Goal: Find specific page/section: Find specific page/section

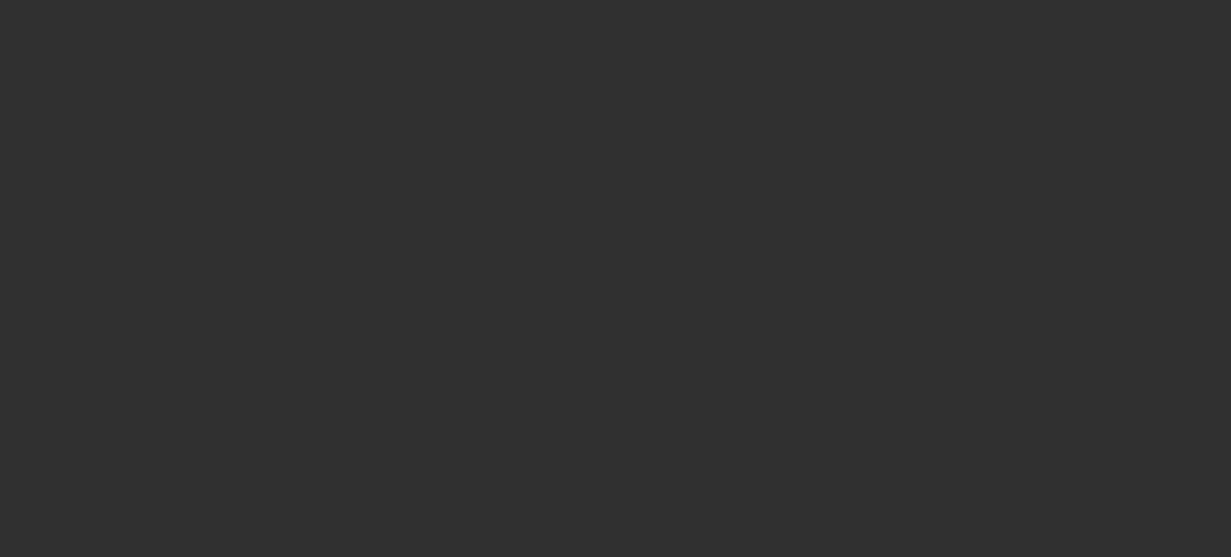
select select "10"
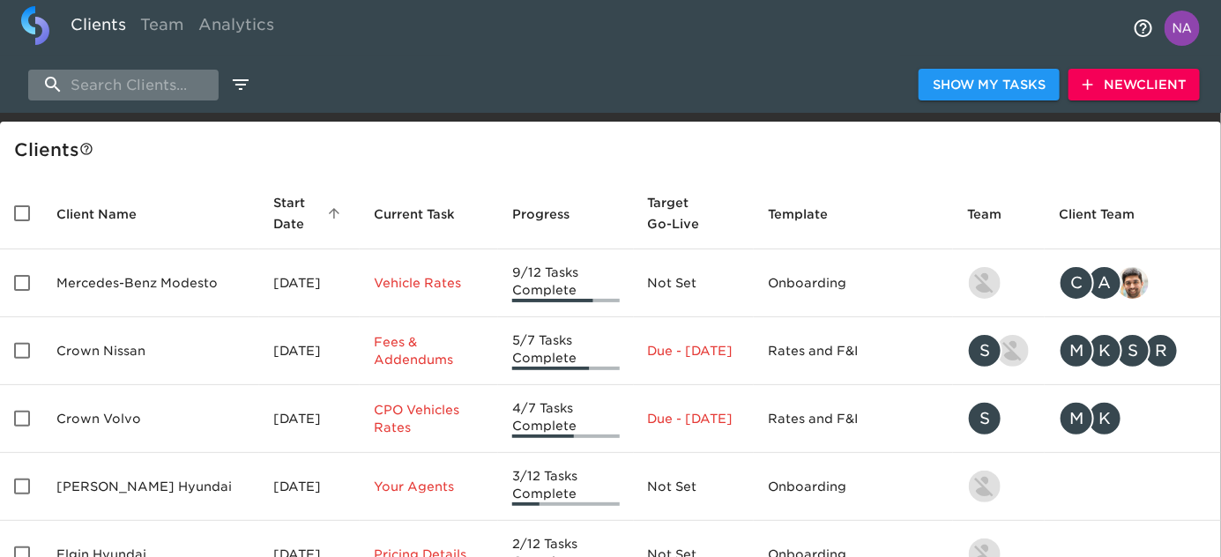
click at [153, 86] on input "search" at bounding box center [123, 85] width 190 height 31
paste input "[PERSON_NAME]'s Countrys"
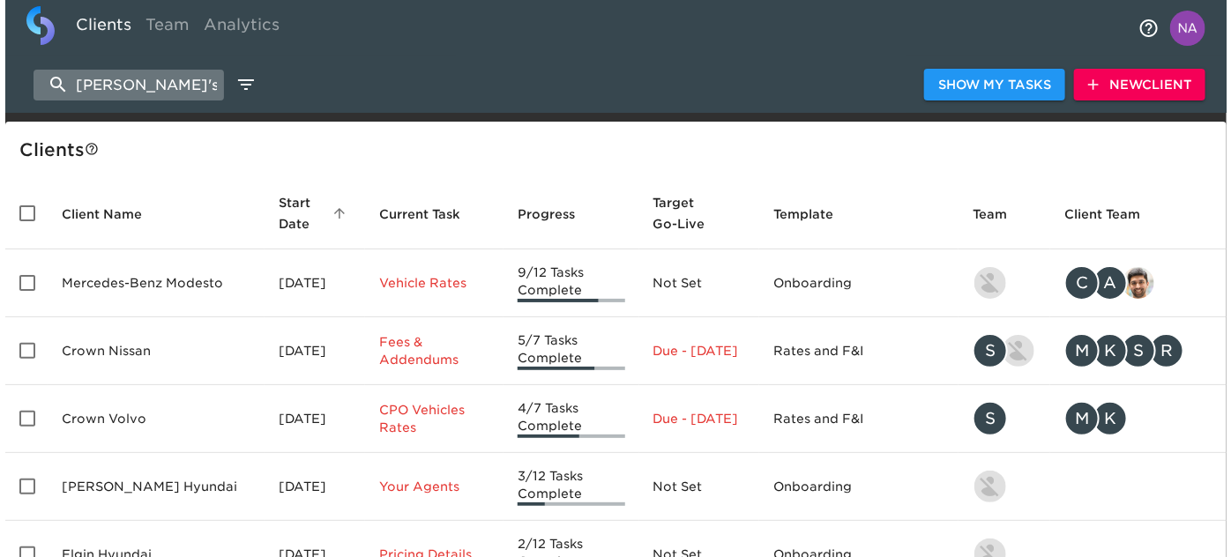
scroll to position [0, 9]
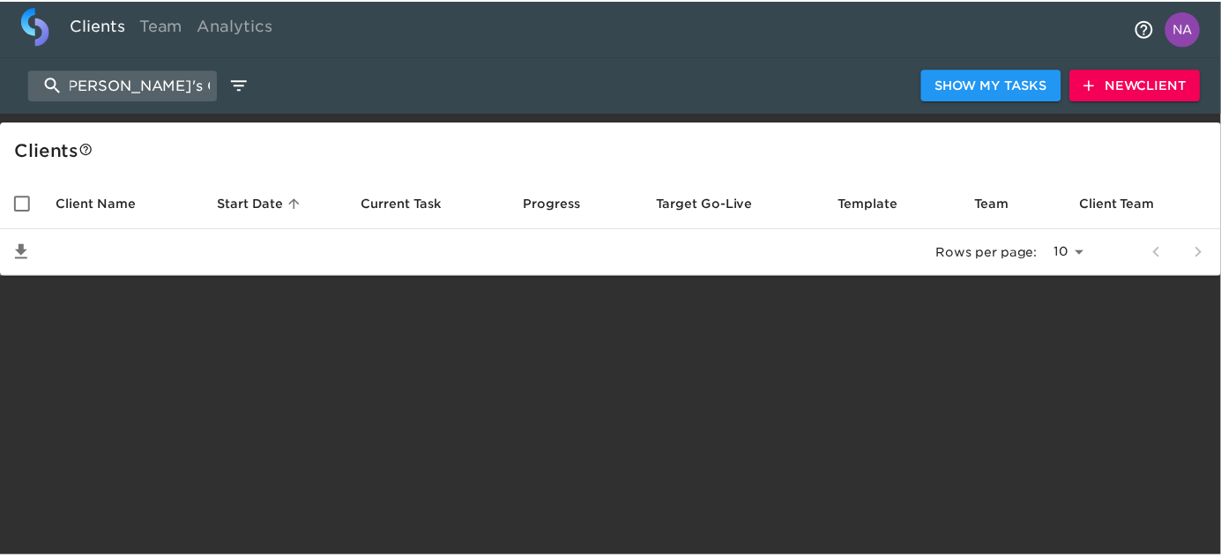
scroll to position [0, 2]
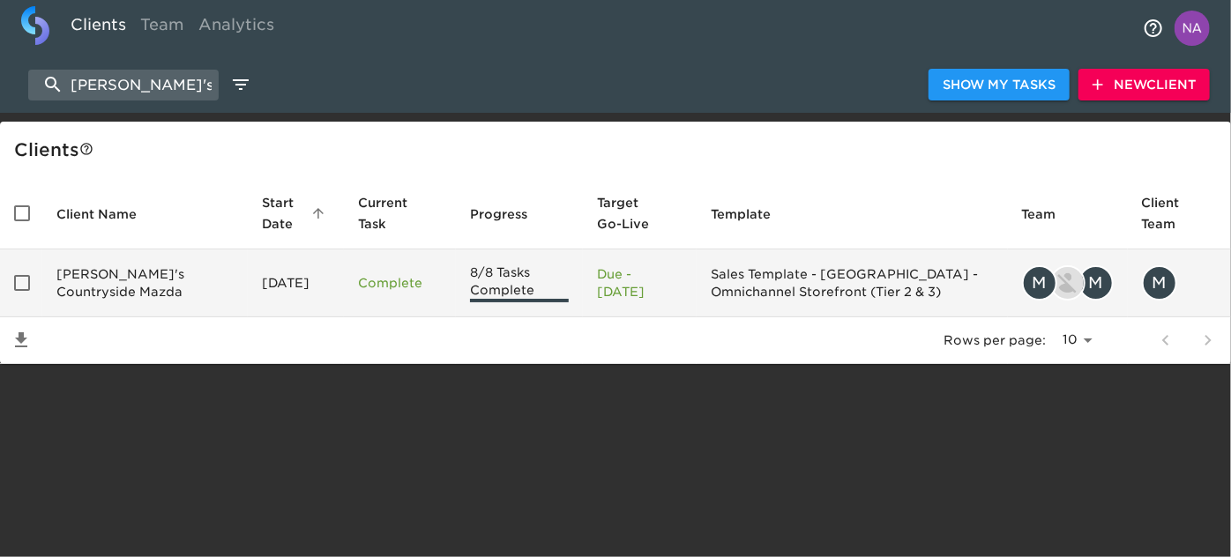
type input "[PERSON_NAME]'s Count"
click at [658, 286] on p "Due - [DATE]" at bounding box center [640, 282] width 86 height 35
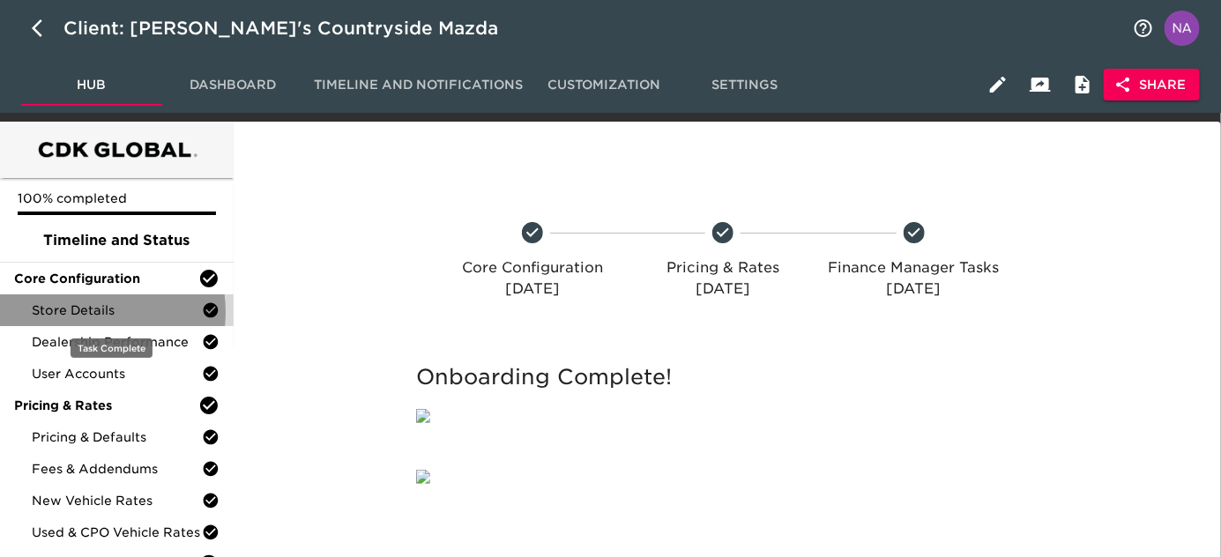
click at [82, 312] on span "Store Details" at bounding box center [117, 311] width 170 height 18
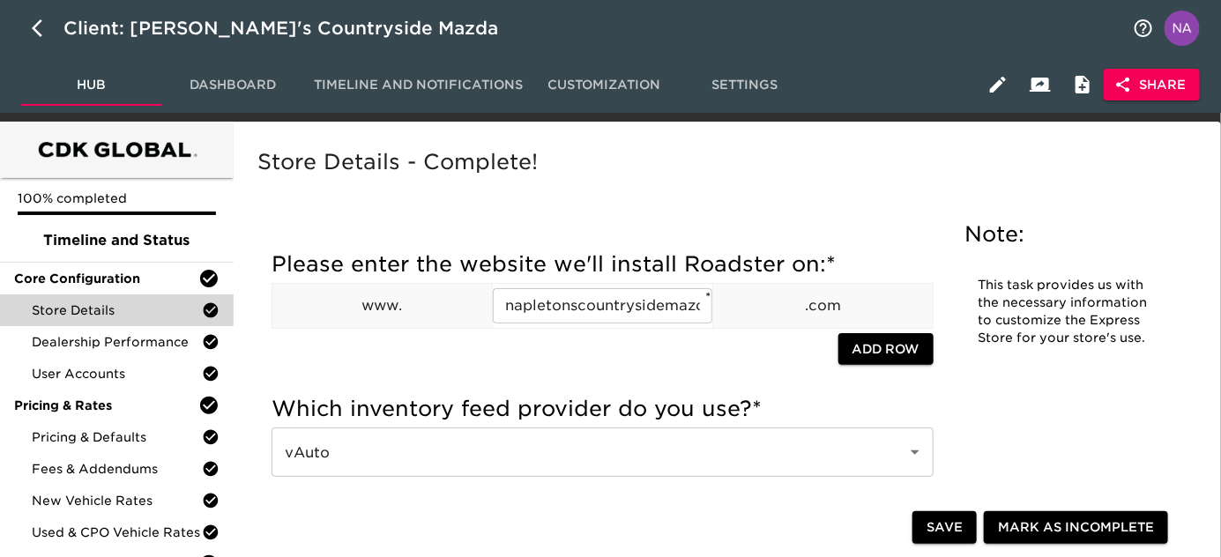
scroll to position [1396, 0]
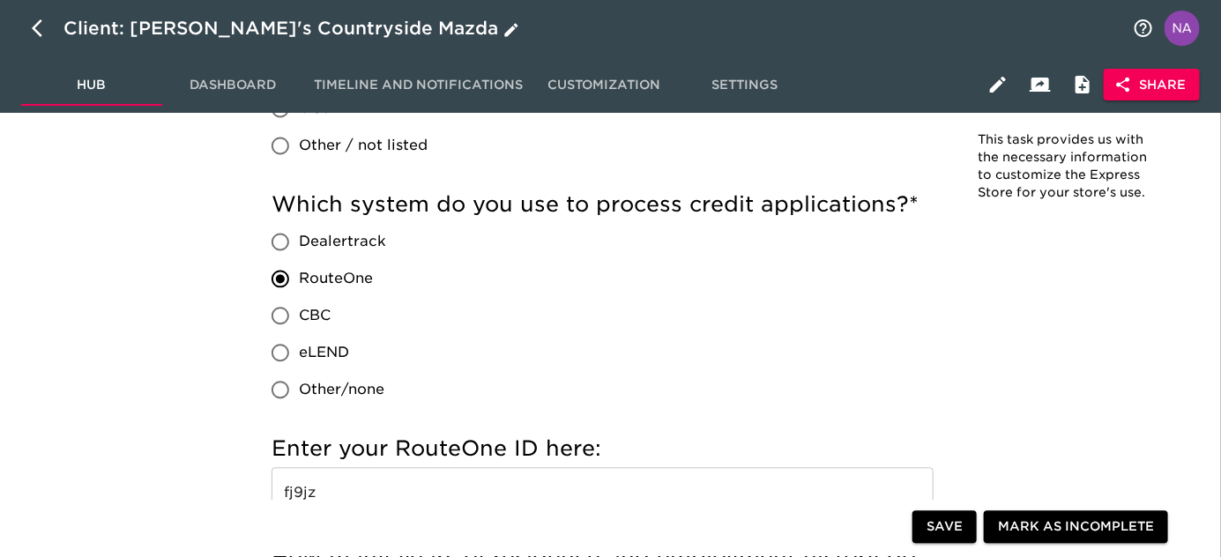
click at [33, 32] on icon "button" at bounding box center [42, 28] width 21 height 21
select select "10"
